Goal: Task Accomplishment & Management: Use online tool/utility

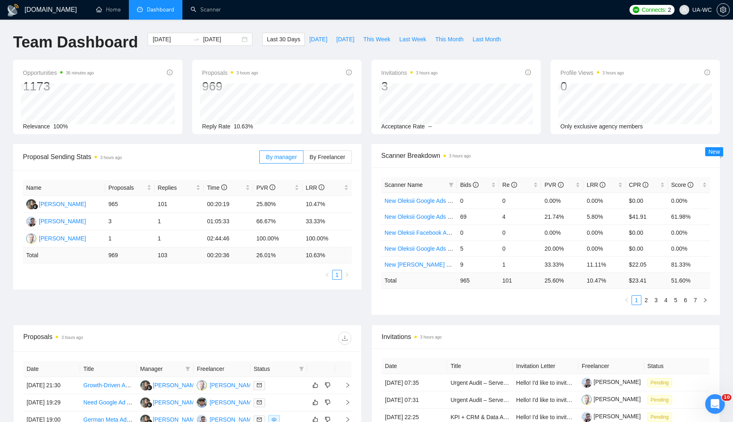
click at [215, 322] on div "Proposal Sending Stats 3 hours ago By manager By Freelancer Name Proposals Repl…" at bounding box center [366, 234] width 717 height 181
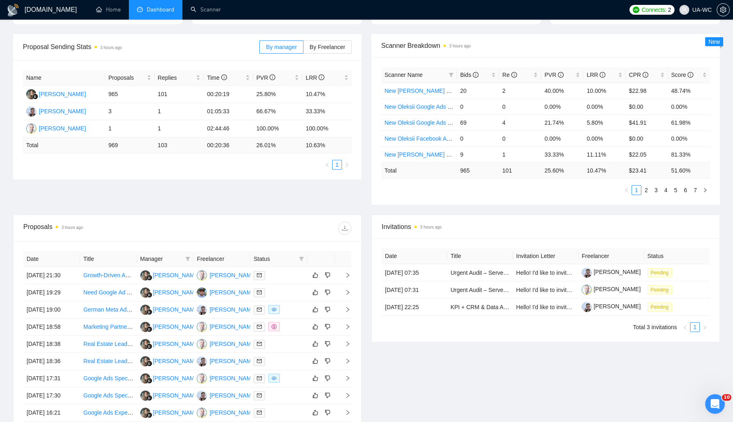
scroll to position [110, 0]
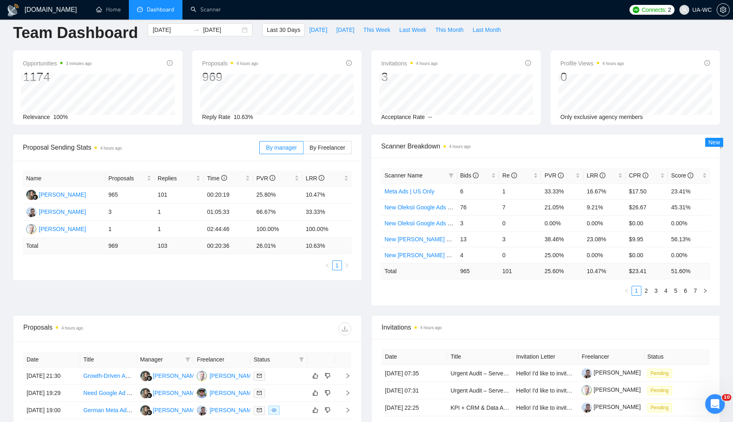
click at [74, 285] on div "Proposal Sending Stats 4 hours ago By manager By Freelancer Name Proposals Repl…" at bounding box center [366, 225] width 717 height 181
click at [349, 378] on icon "right" at bounding box center [348, 376] width 6 height 6
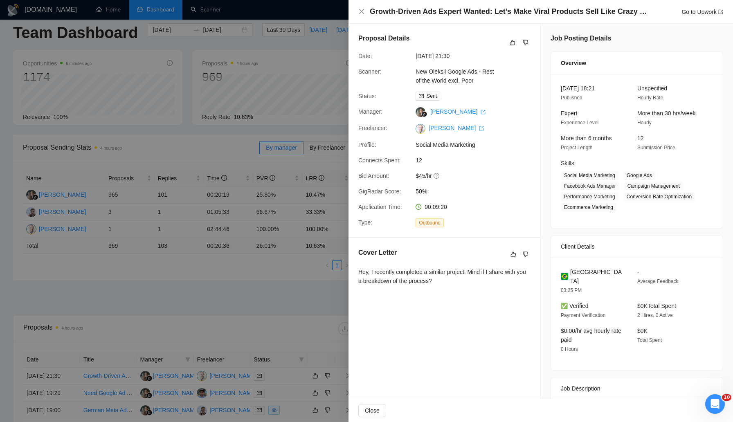
click at [220, 254] on div at bounding box center [366, 211] width 733 height 422
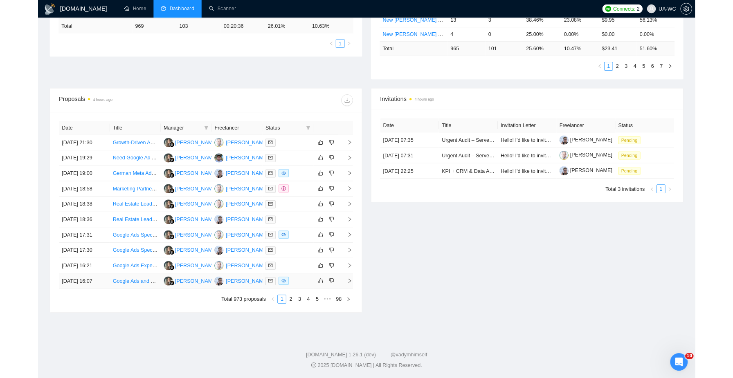
scroll to position [280, 0]
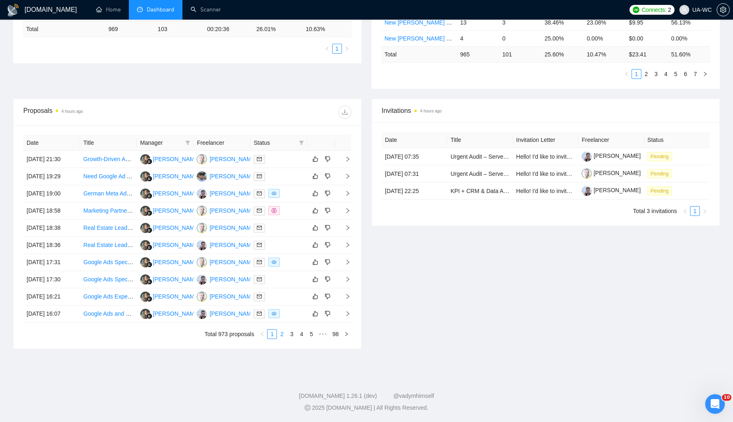
click at [281, 339] on link "2" at bounding box center [281, 334] width 9 height 9
click at [293, 339] on link "3" at bounding box center [291, 334] width 9 height 9
click at [299, 339] on link "4" at bounding box center [301, 334] width 9 height 9
click at [345, 317] on icon "right" at bounding box center [348, 314] width 6 height 6
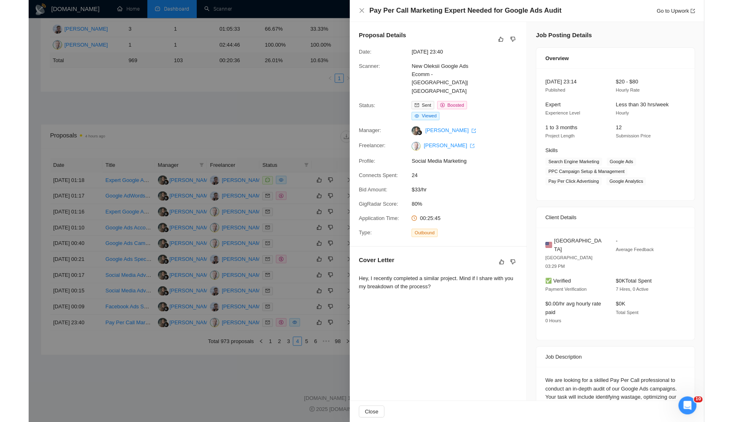
scroll to position [280, 0]
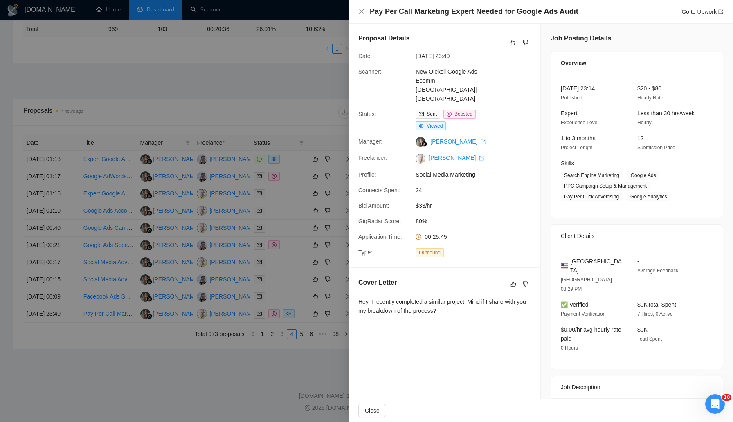
click at [229, 153] on div at bounding box center [366, 211] width 733 height 422
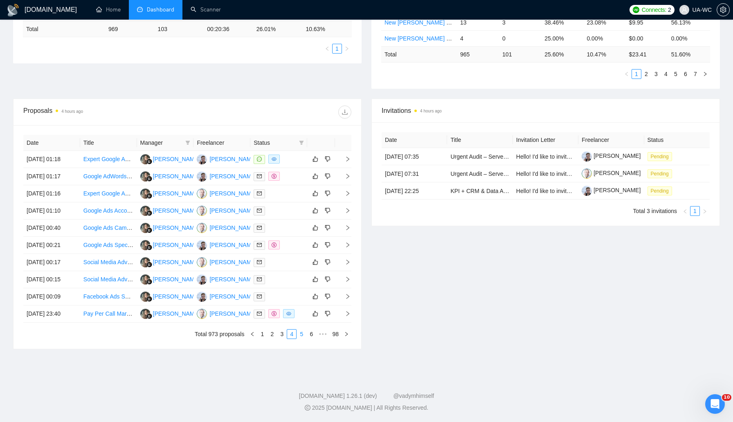
click at [299, 339] on link "5" at bounding box center [301, 334] width 9 height 9
click at [345, 317] on icon "right" at bounding box center [348, 314] width 6 height 6
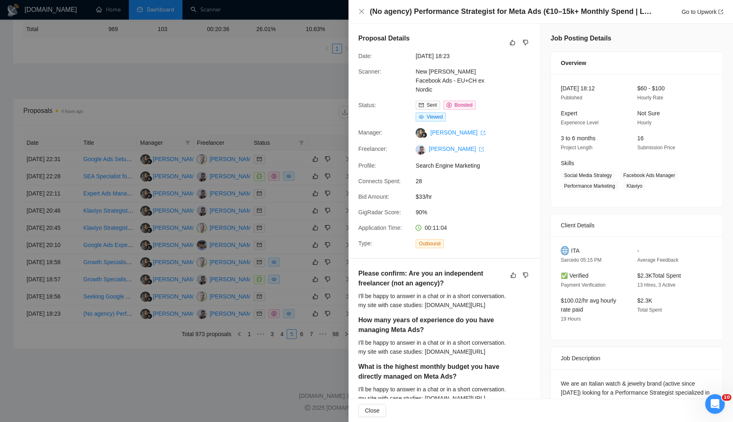
click at [254, 177] on div at bounding box center [366, 211] width 733 height 422
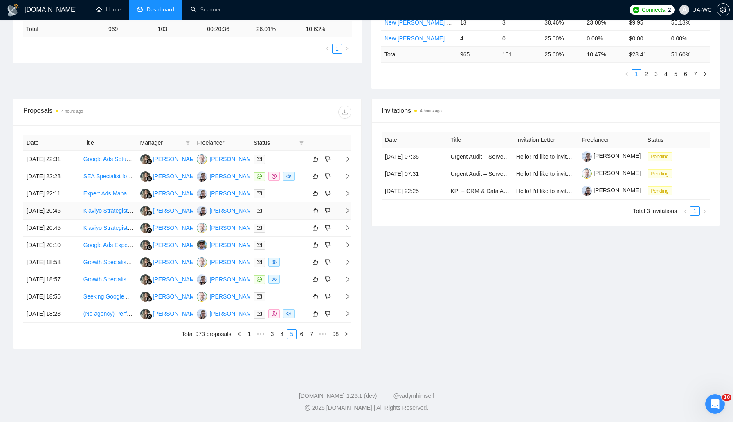
scroll to position [0, 0]
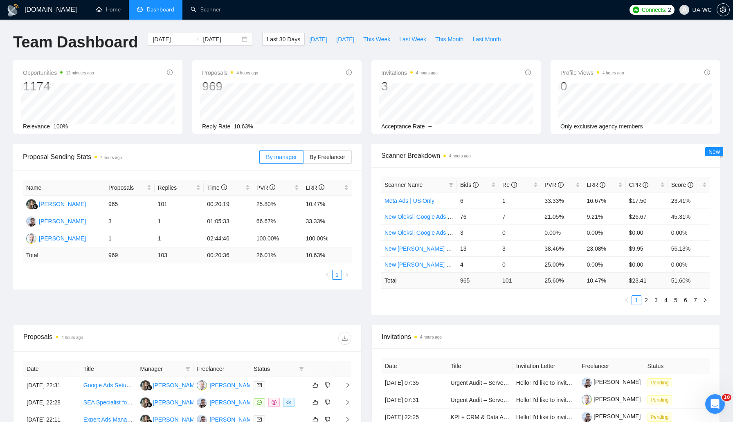
click at [151, 8] on span "Dashboard" at bounding box center [160, 9] width 27 height 7
click at [379, 40] on span "This Week" at bounding box center [376, 39] width 27 height 9
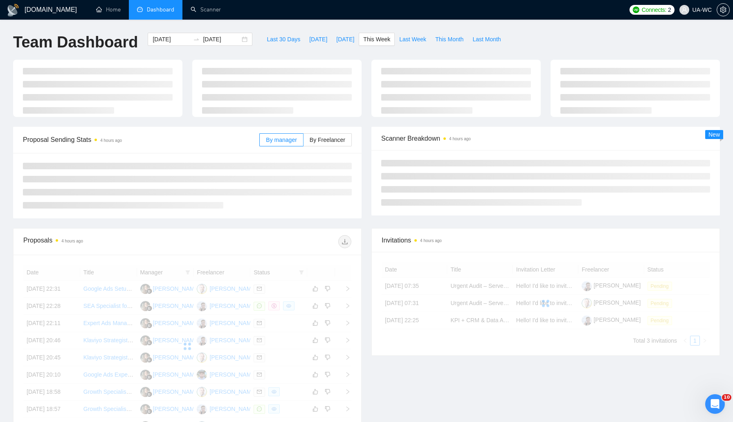
type input "2025-09-29"
type input "2025-10-05"
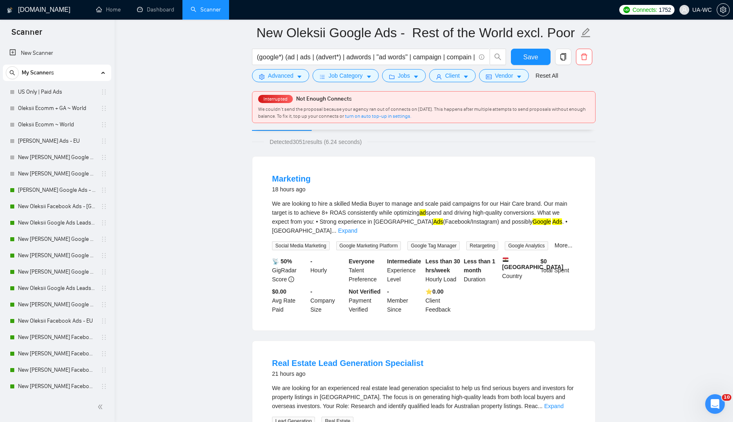
scroll to position [52, 0]
click at [357, 227] on link "Expand" at bounding box center [347, 230] width 19 height 7
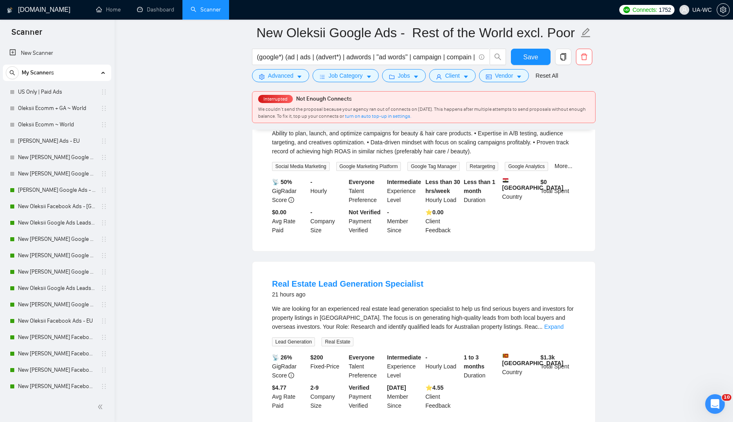
scroll to position [213, 0]
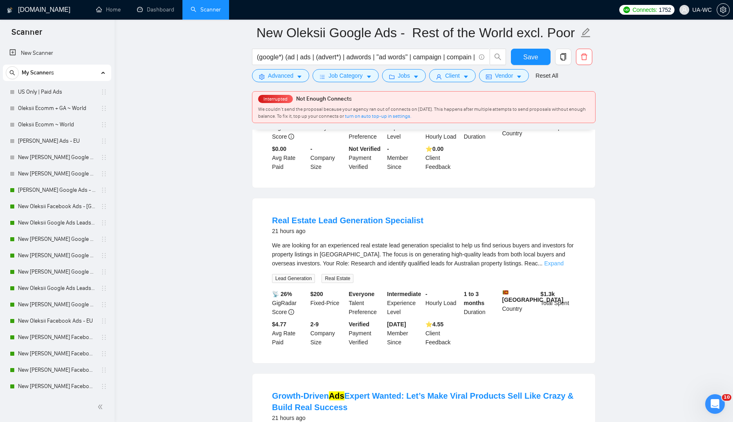
click at [563, 267] on link "Expand" at bounding box center [553, 263] width 19 height 7
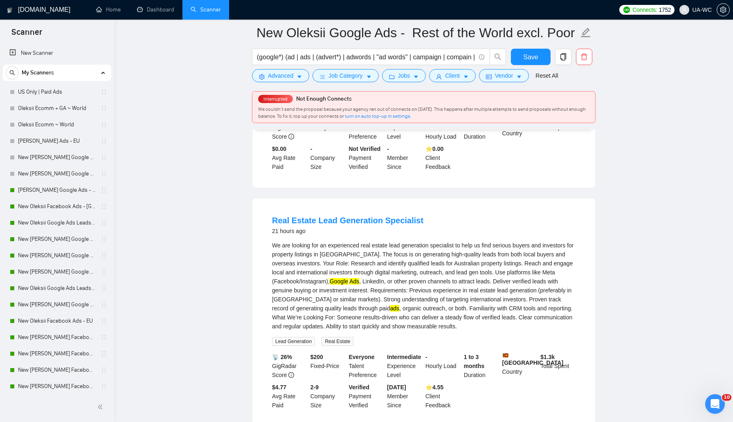
scroll to position [235, 0]
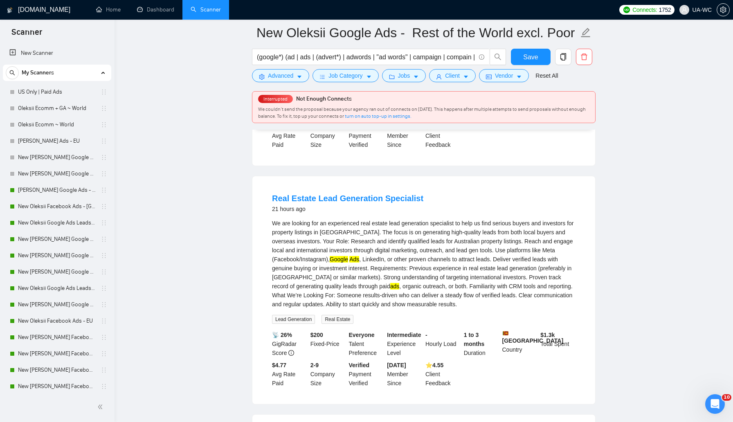
click at [455, 262] on div "We are looking for an experienced real estate lead generation specialist to hel…" at bounding box center [423, 264] width 303 height 90
copy div "outreach"
click at [270, 75] on span "Advanced" at bounding box center [280, 75] width 25 height 9
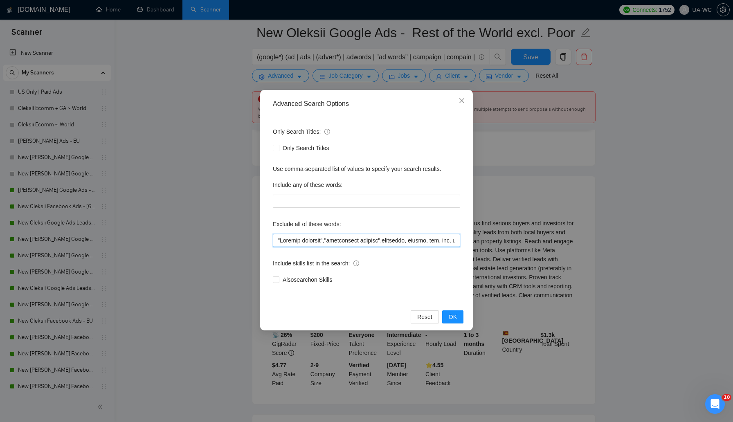
click at [277, 240] on input "text" at bounding box center [366, 240] width 187 height 13
paste input "outreach"
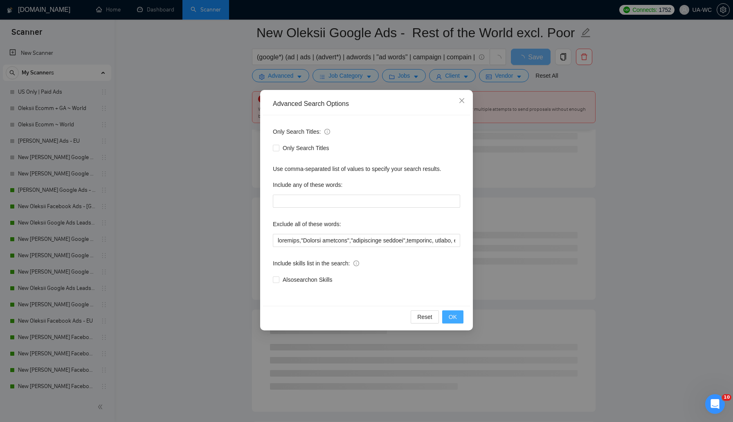
click at [459, 319] on button "OK" at bounding box center [452, 316] width 21 height 13
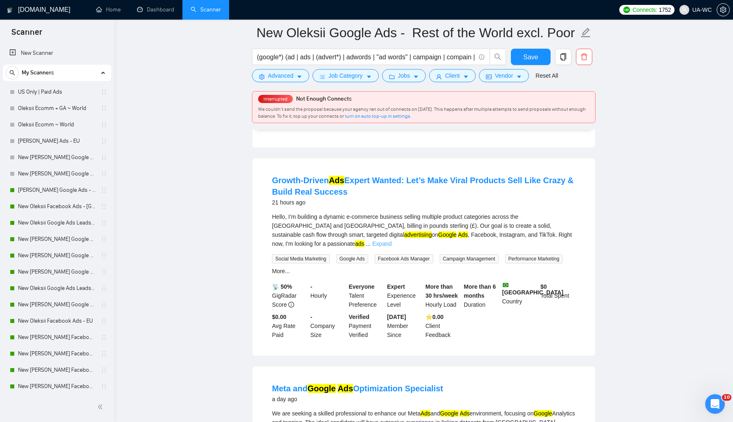
click at [391, 241] on link "Expand" at bounding box center [381, 244] width 19 height 7
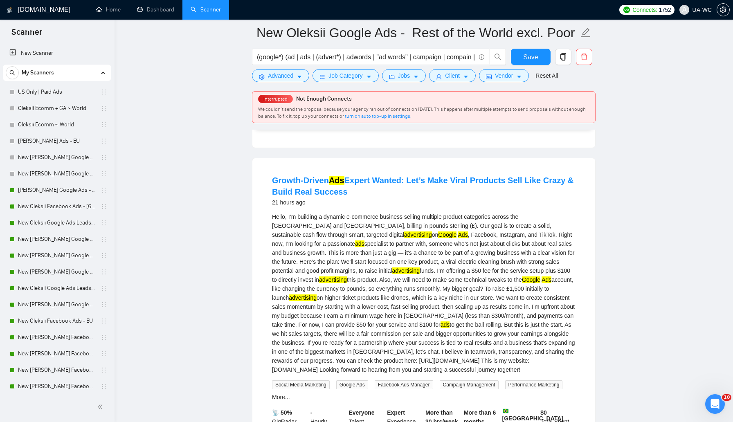
click at [534, 264] on div "Hello, I’m building a dynamic e-commerce business selling multiple product cate…" at bounding box center [423, 293] width 303 height 162
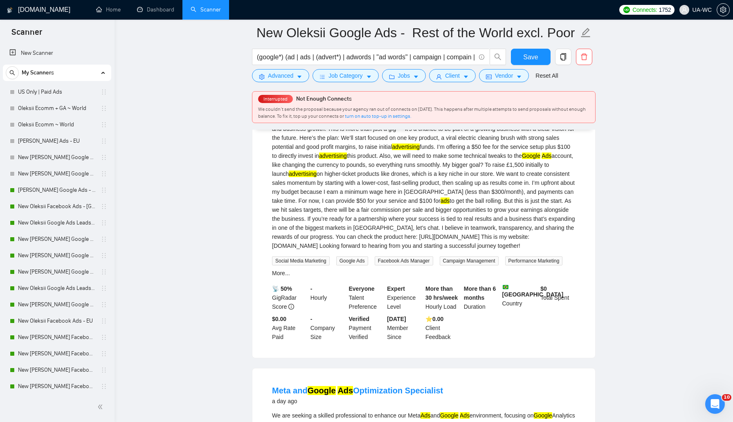
scroll to position [359, 0]
click at [390, 213] on div "Hello, I’m building a dynamic e-commerce business selling multiple product cate…" at bounding box center [423, 169] width 303 height 162
drag, startPoint x: 383, startPoint y: 213, endPoint x: 437, endPoint y: 214, distance: 53.6
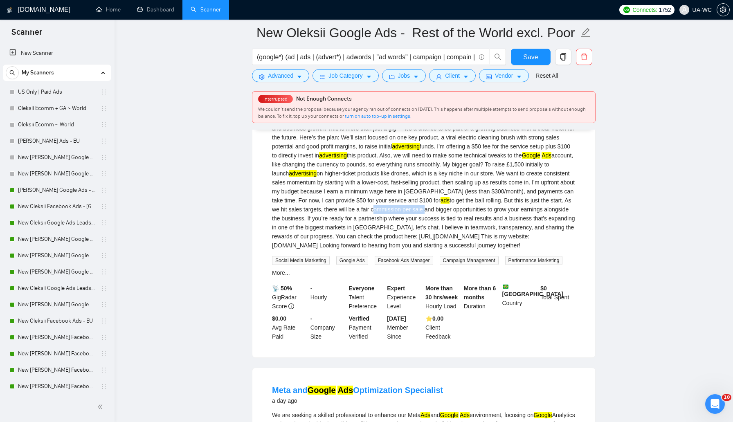
click at [437, 214] on div "Hello, I’m building a dynamic e-commerce business selling multiple product cate…" at bounding box center [423, 169] width 303 height 162
copy div "commission per sale"
click at [282, 79] on span "Advanced" at bounding box center [280, 75] width 25 height 9
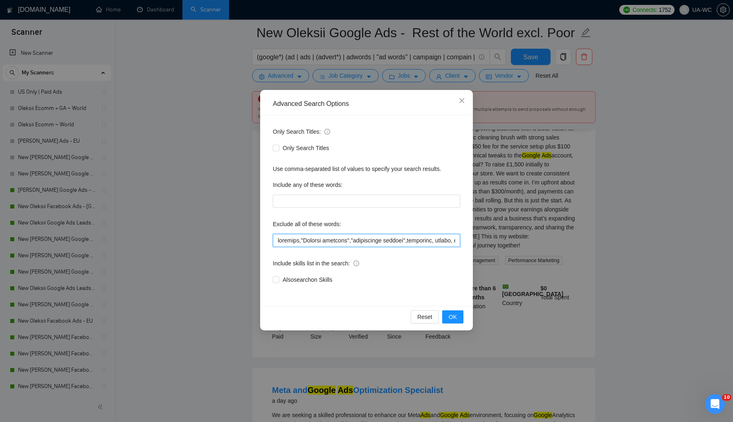
click at [277, 238] on input "text" at bounding box center [366, 240] width 187 height 13
paste input "commission per sale"
type input ""commission per sale",outreach,"Website creation","marketplace posting",affilia…"
click at [455, 317] on span "OK" at bounding box center [453, 316] width 8 height 9
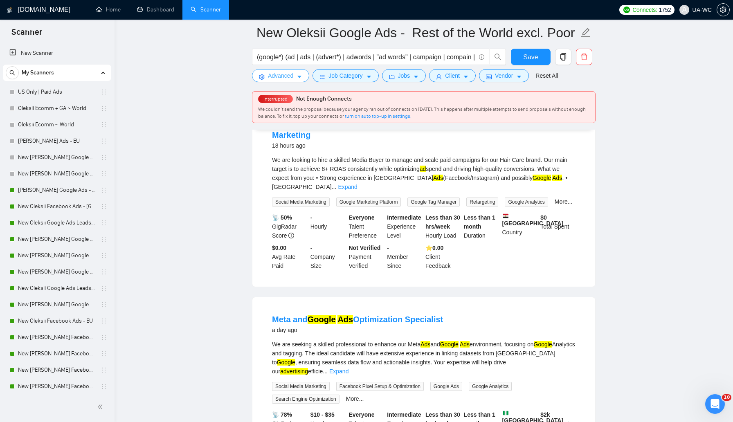
scroll to position [97, 0]
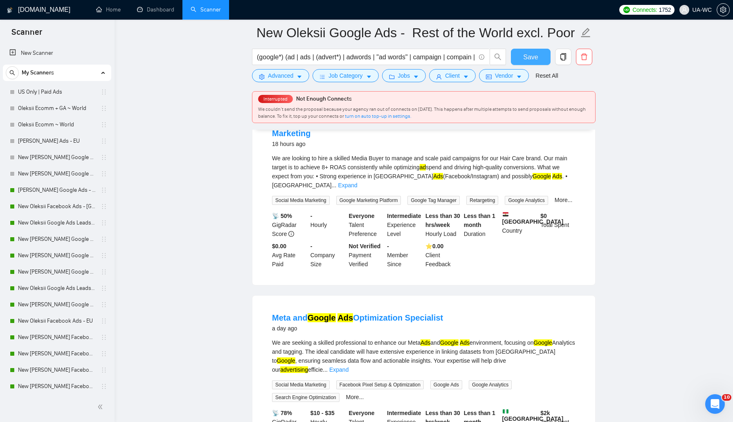
click at [528, 59] on span "Save" at bounding box center [530, 57] width 15 height 10
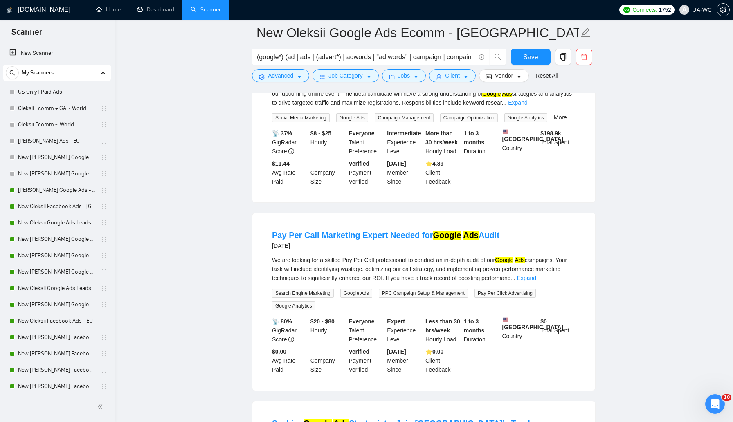
scroll to position [1386, 0]
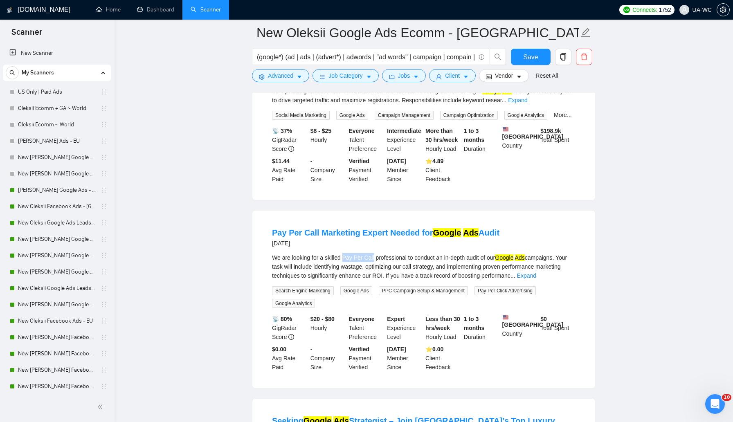
drag, startPoint x: 345, startPoint y: 286, endPoint x: 376, endPoint y: 287, distance: 31.1
click at [376, 280] on div "We are looking for a skilled Pay Per Call professional to conduct an in-depth a…" at bounding box center [423, 266] width 303 height 27
copy div "Pay Per Call"
click at [278, 74] on span "Advanced" at bounding box center [280, 75] width 25 height 9
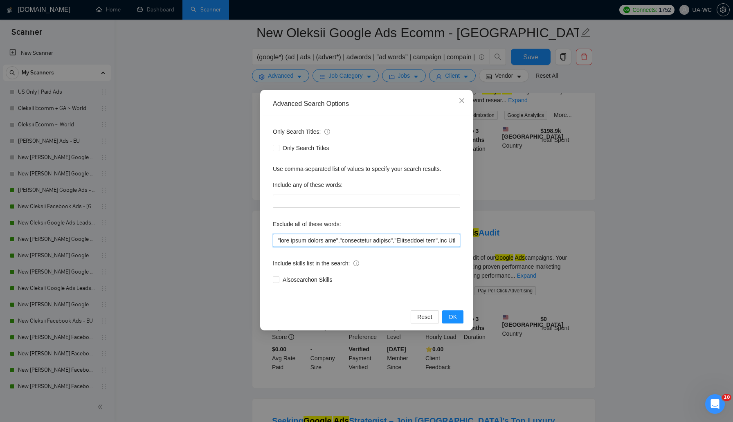
click at [274, 241] on input "text" at bounding box center [366, 240] width 187 height 13
paste input "Pay Per Call"
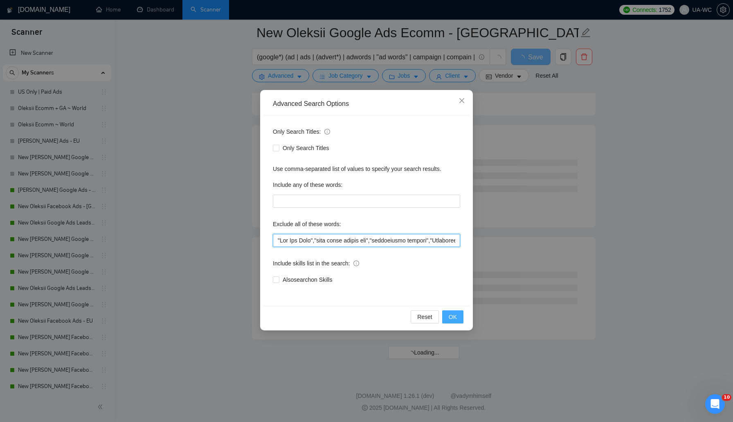
type input ""Pay Per Call","very small hourly pay","marketplace posting","Performance fee",…"
click at [448, 315] on button "OK" at bounding box center [452, 316] width 21 height 13
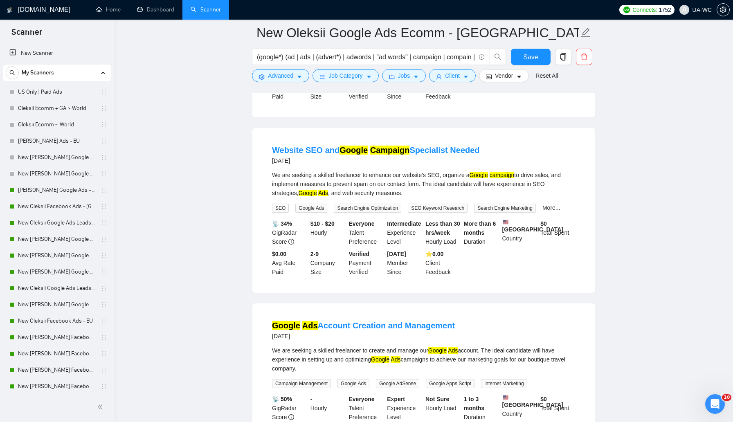
click at [204, 310] on main "New Oleksii Google Ads Ecomm - US|CA (google*) (ad | ads | (advert*) | adwords …" at bounding box center [424, 64] width 592 height 1948
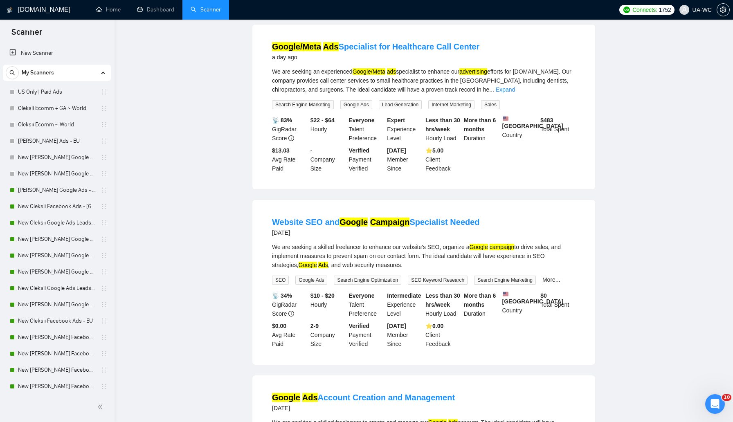
scroll to position [0, 0]
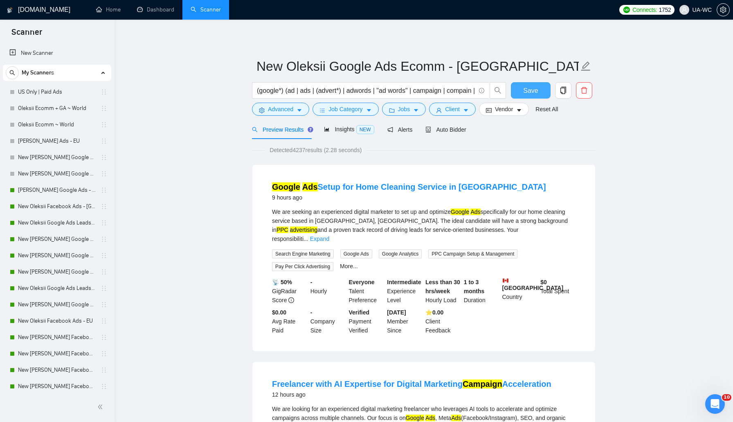
click at [527, 94] on span "Save" at bounding box center [530, 90] width 15 height 10
click at [525, 94] on span "Save" at bounding box center [530, 90] width 15 height 10
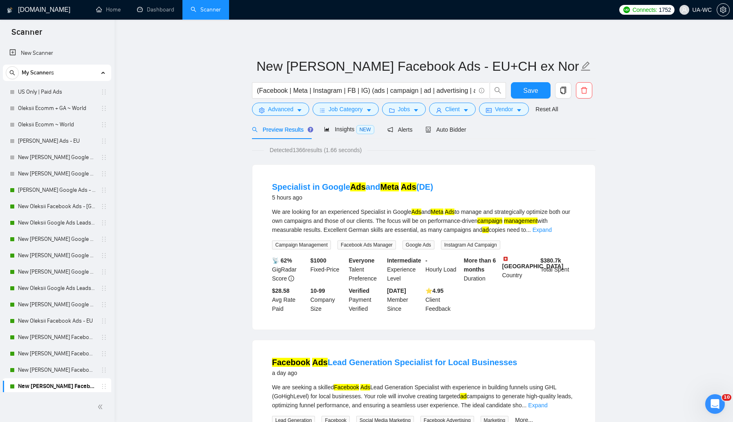
click at [253, 249] on div "Specialist in Google Ads and Meta Ads (DE) 5 hours ago We are looking for an ex…" at bounding box center [423, 247] width 343 height 165
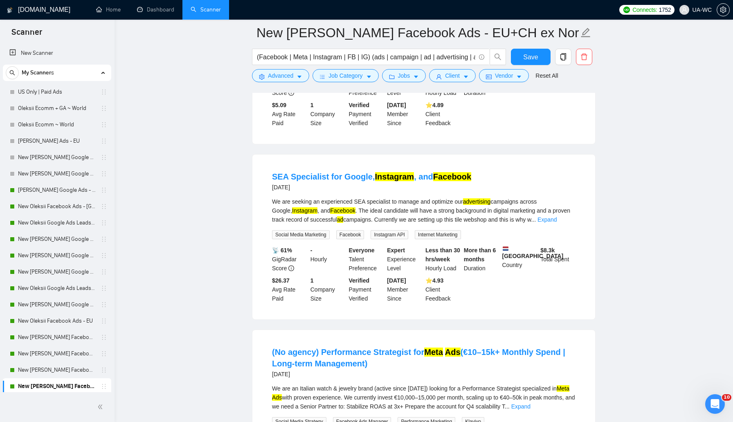
scroll to position [435, 0]
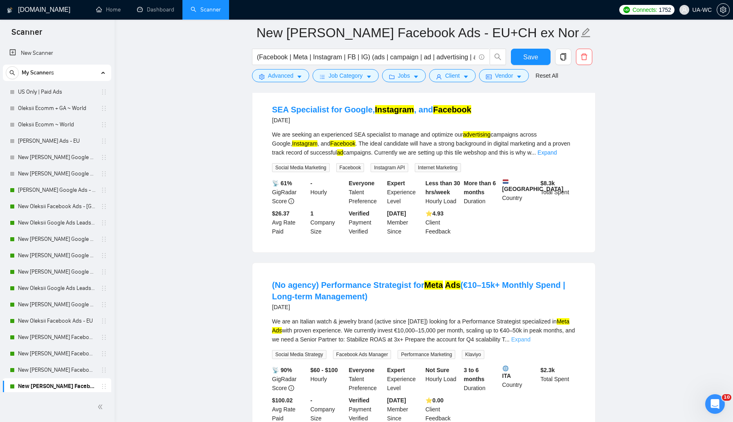
click at [530, 336] on link "Expand" at bounding box center [520, 339] width 19 height 7
